Goal: Information Seeking & Learning: Learn about a topic

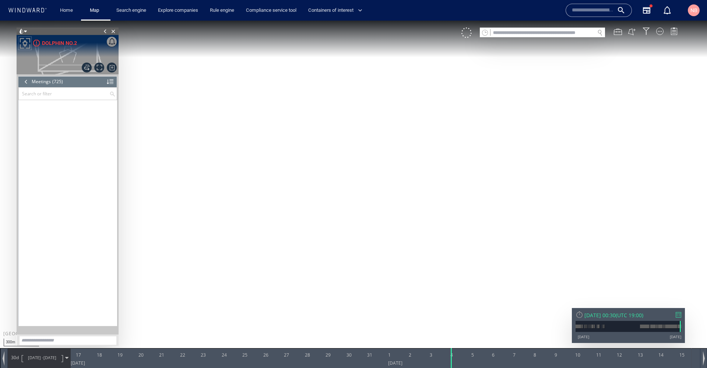
scroll to position [14660, 0]
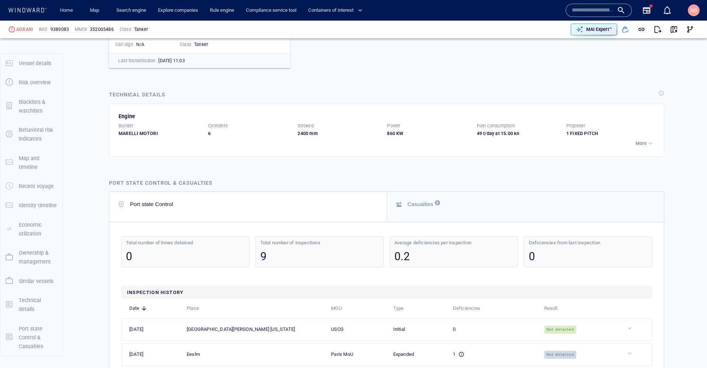
scroll to position [1790, 0]
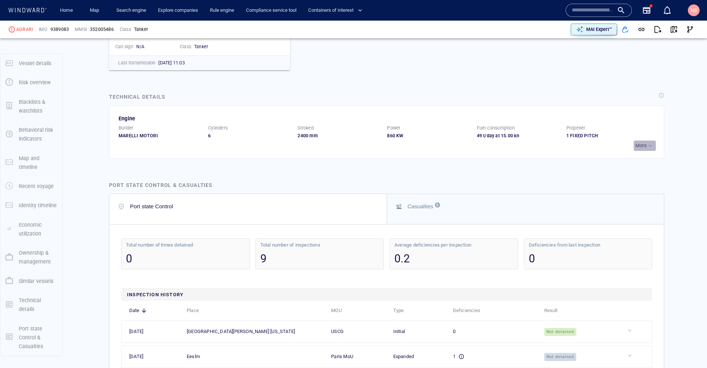
click at [637, 142] on p "More" at bounding box center [640, 145] width 11 height 7
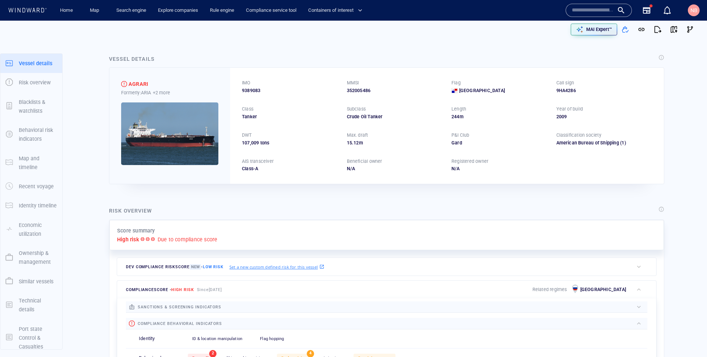
scroll to position [0, 0]
